Goal: Contribute content: Add original content to the website for others to see

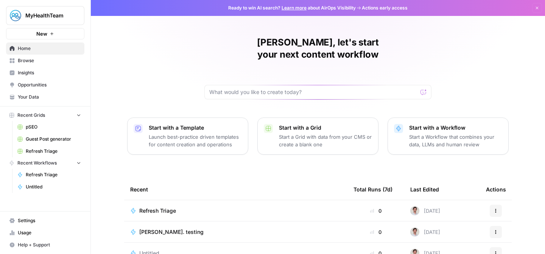
click at [34, 94] on span "Your Data" at bounding box center [49, 97] width 63 height 7
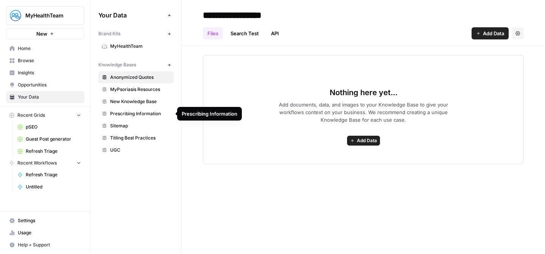
click at [140, 115] on span "Prescribing Information" at bounding box center [140, 113] width 60 height 7
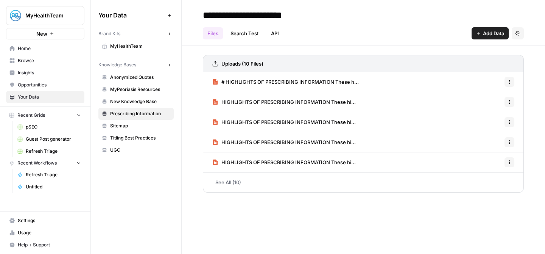
click at [132, 153] on link "UGC" at bounding box center [135, 150] width 75 height 12
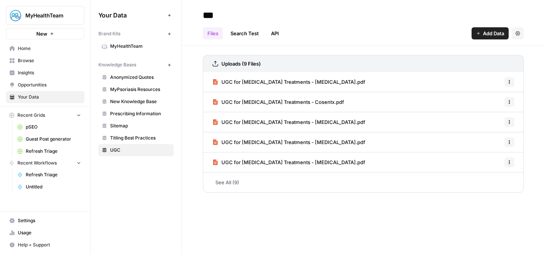
click at [490, 33] on span "Add Data" at bounding box center [493, 34] width 21 height 8
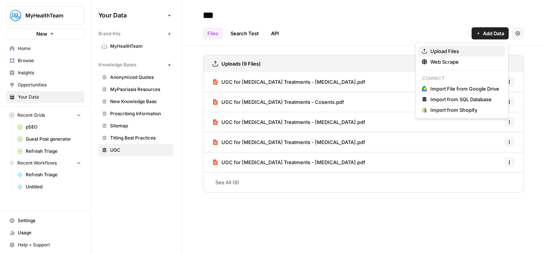
click at [454, 51] on span "Upload Files" at bounding box center [465, 51] width 69 height 8
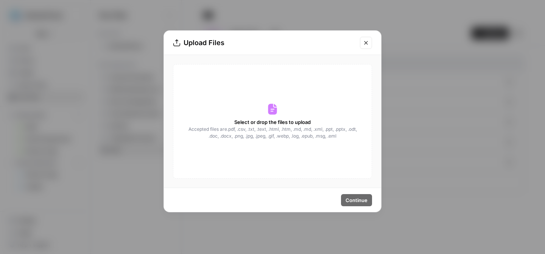
click at [305, 126] on span "Accepted files are .pdf, .csv, .txt, .text, .html, .htm, .md, .md, .xml, .ppt, …" at bounding box center [273, 133] width 170 height 14
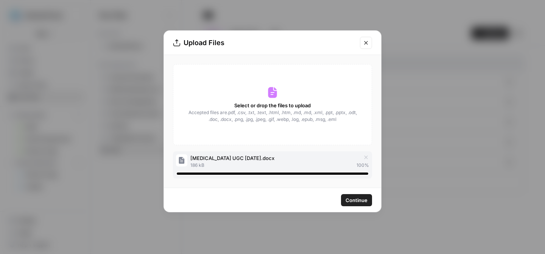
click at [360, 197] on span "Continue" at bounding box center [357, 200] width 22 height 8
